Goal: Navigation & Orientation: Find specific page/section

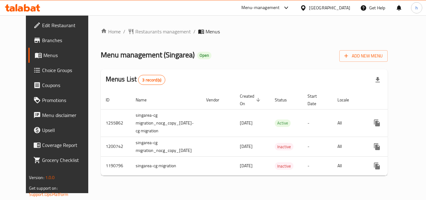
click at [341, 7] on div "[GEOGRAPHIC_DATA]" at bounding box center [329, 7] width 41 height 7
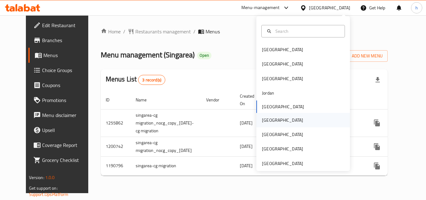
click at [292, 120] on div "[GEOGRAPHIC_DATA]" at bounding box center [302, 120] width 93 height 14
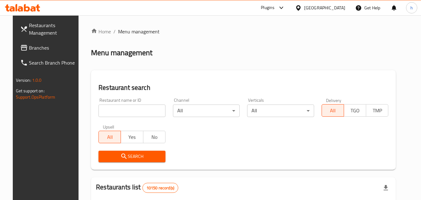
click at [15, 52] on link "Branches" at bounding box center [49, 47] width 68 height 15
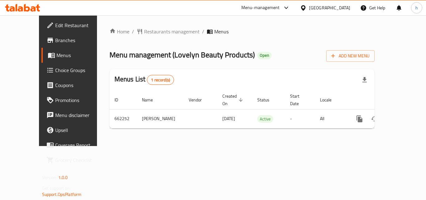
click at [333, 2] on div "[GEOGRAPHIC_DATA]" at bounding box center [325, 7] width 60 height 15
click at [305, 9] on icon at bounding box center [303, 7] width 4 height 5
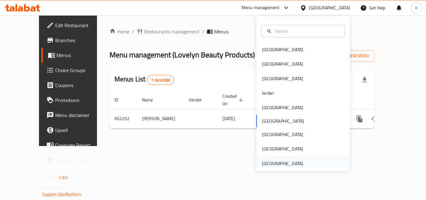
click at [288, 163] on div "[GEOGRAPHIC_DATA]" at bounding box center [282, 163] width 41 height 7
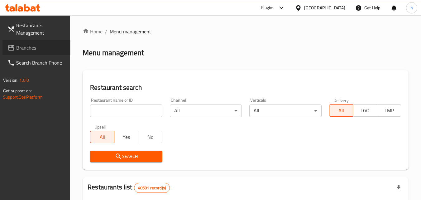
click at [17, 45] on span "Branches" at bounding box center [40, 47] width 49 height 7
